Goal: Find specific page/section: Find specific page/section

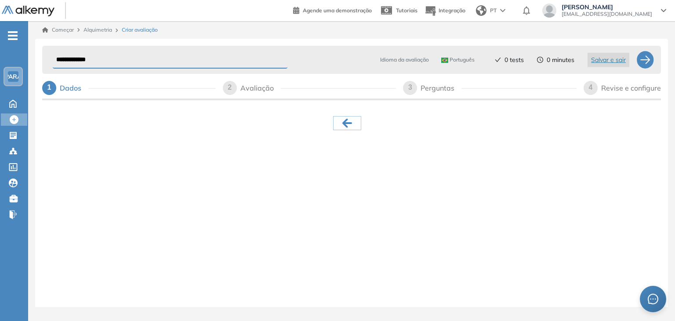
click at [214, 163] on div "**********" at bounding box center [351, 182] width 633 height 286
click at [279, 4] on header "Agende uma demonstração Tutoriais Integração PT [PERSON_NAME] [EMAIL_ADDRESS][D…" at bounding box center [337, 10] width 675 height 21
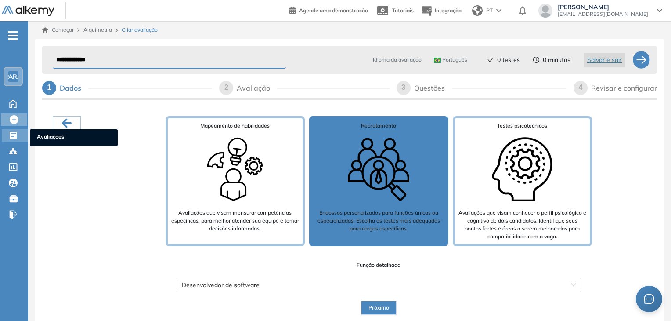
click at [20, 135] on div "Avaliações Avaliações" at bounding box center [15, 135] width 26 height 12
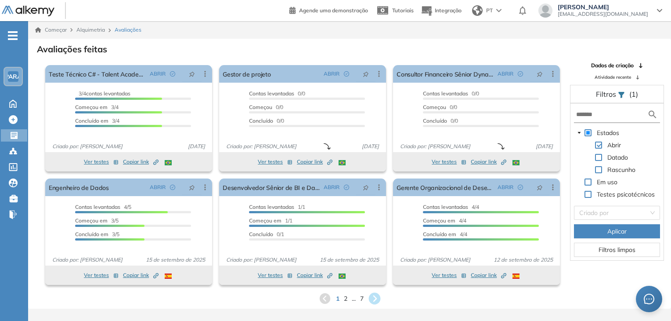
click at [377, 299] on icon at bounding box center [375, 299] width 12 height 12
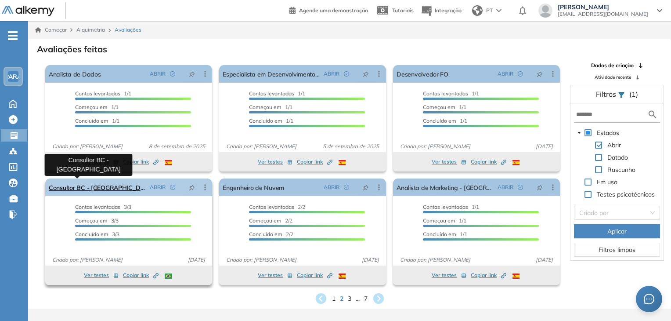
click at [69, 188] on font "Consultor BC - [GEOGRAPHIC_DATA]" at bounding box center [101, 188] width 105 height 8
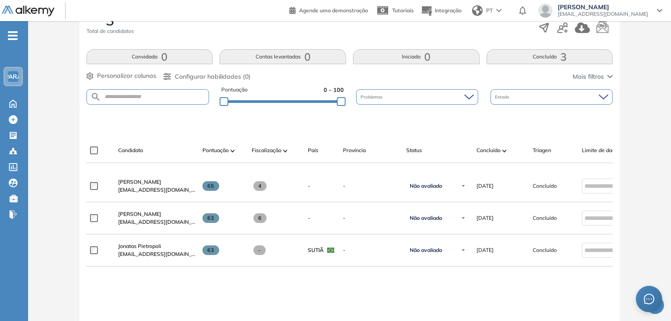
scroll to position [176, 0]
